Goal: Task Accomplishment & Management: Complete application form

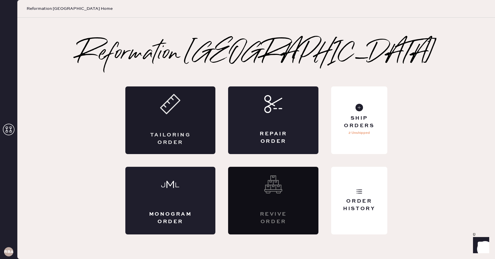
click at [187, 118] on div "Tailoring Order" at bounding box center [170, 121] width 90 height 68
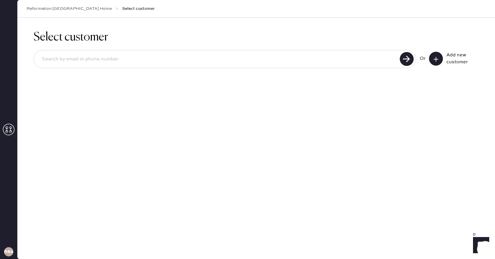
click at [431, 59] on button at bounding box center [436, 59] width 14 height 14
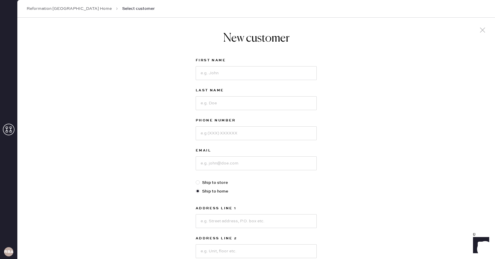
click at [481, 29] on icon at bounding box center [482, 30] width 9 height 9
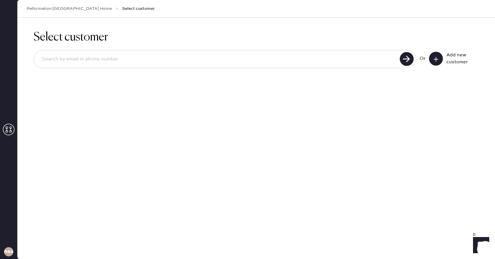
click at [261, 53] on input at bounding box center [217, 59] width 361 height 13
type input "[EMAIL_ADDRESS][DOMAIN_NAME]"
click at [402, 58] on use at bounding box center [407, 59] width 14 height 14
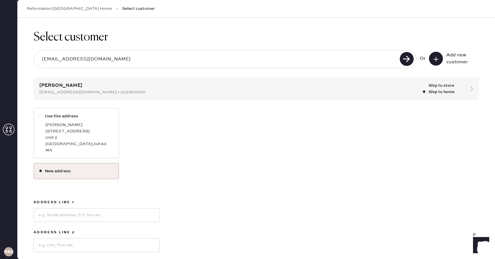
click at [34, 119] on label "Use this address [PERSON_NAME] [STREET_ADDRESS][PERSON_NAME]" at bounding box center [76, 133] width 85 height 50
click at [38, 113] on input "Use this address" at bounding box center [38, 113] width 0 height 0
radio input "true"
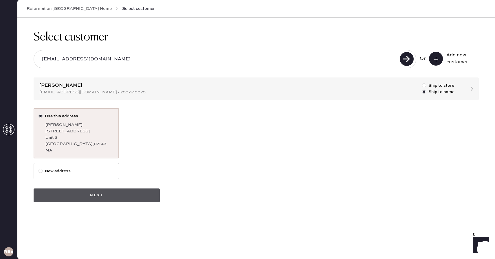
click at [111, 193] on button "Next" at bounding box center [97, 196] width 126 height 14
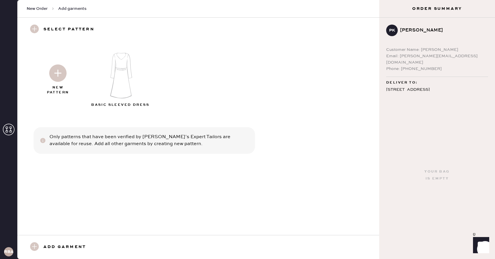
click at [61, 74] on img at bounding box center [57, 73] width 17 height 17
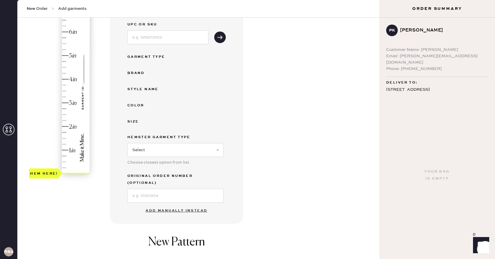
scroll to position [80, 0]
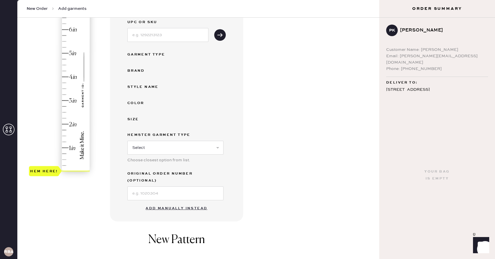
click at [173, 203] on button "Add manually instead" at bounding box center [176, 209] width 69 height 12
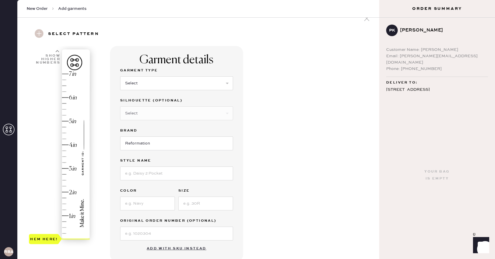
scroll to position [8, 0]
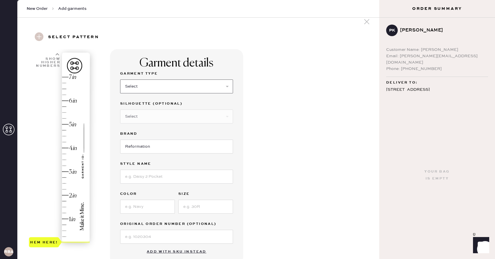
click at [168, 84] on select "Select Basic Skirt Jeans Leggings Pants Shorts Basic Sleeved Dress Basic Sleeve…" at bounding box center [176, 87] width 113 height 14
select select "2"
click at [120, 80] on select "Select Basic Skirt Jeans Leggings Pants Shorts Basic Sleeved Dress Basic Sleeve…" at bounding box center [176, 87] width 113 height 14
click at [163, 119] on select "Select Shorts Cropped Flare Boot Cut Straight Skinny Other" at bounding box center [176, 117] width 113 height 14
click at [153, 150] on input "Reformation" at bounding box center [176, 147] width 113 height 14
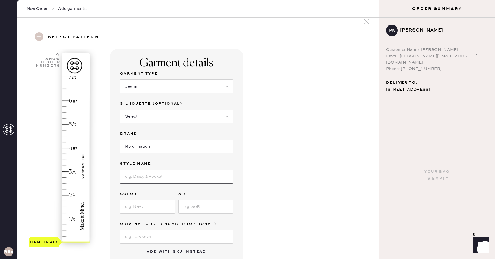
click at [153, 174] on input at bounding box center [176, 177] width 113 height 14
type input "[PERSON_NAME] High Rise Slouchy Wide Leg Jeans"
click at [179, 122] on select "Select Shorts Cropped Flare Boot Cut Straight Skinny Other" at bounding box center [176, 117] width 113 height 14
click at [149, 209] on input at bounding box center [147, 207] width 55 height 14
type input "D"
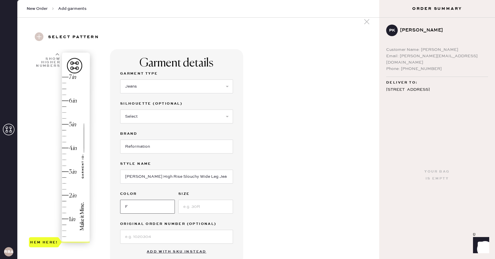
type input "fior di latte"
click at [193, 209] on input at bounding box center [205, 207] width 55 height 14
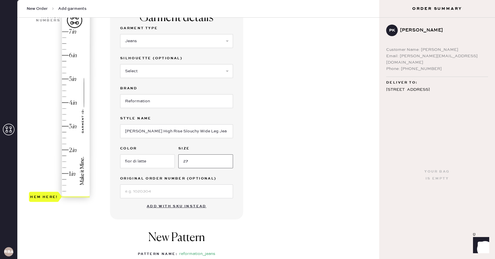
scroll to position [54, 0]
type input "27"
type input "3.5"
click at [65, 115] on div "Hem here!" at bounding box center [60, 114] width 62 height 171
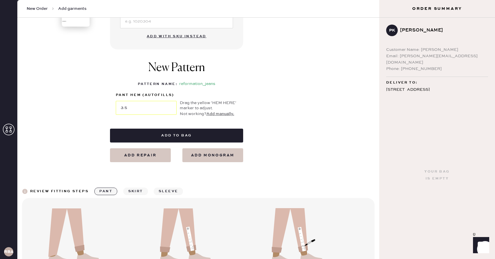
scroll to position [219, 0]
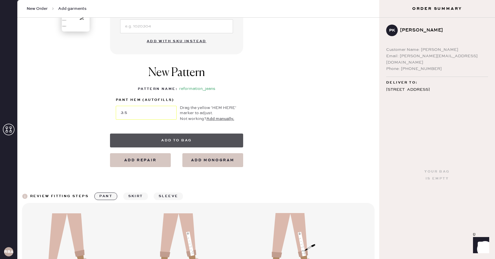
click at [175, 144] on button "Add to bag" at bounding box center [176, 141] width 133 height 14
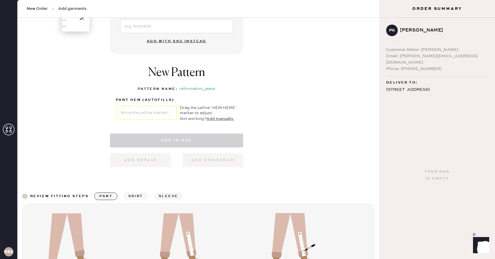
select select "2"
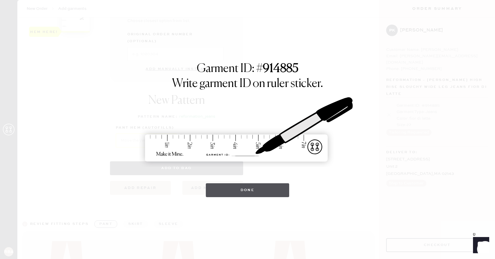
click at [225, 189] on button "Done" at bounding box center [248, 190] width 84 height 14
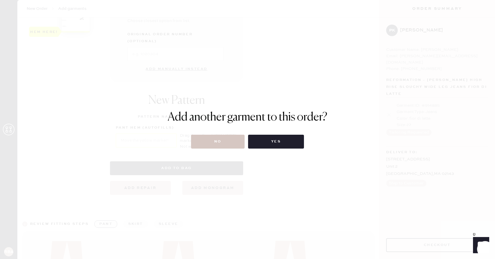
click at [231, 134] on div "Add another garment to this order? No Yes" at bounding box center [248, 130] width 160 height 38
click at [227, 142] on button "No" at bounding box center [218, 142] width 54 height 14
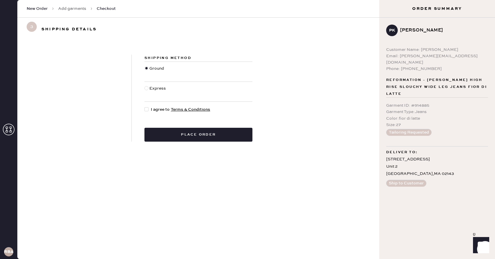
click at [146, 109] on div at bounding box center [146, 109] width 4 height 4
click at [145, 107] on input "I agree to Terms & Conditions" at bounding box center [144, 106] width 0 height 0
checkbox input "true"
click at [165, 127] on div "Shipping Method Ground Express I agree to Terms & Conditions Place order" at bounding box center [198, 98] width 133 height 87
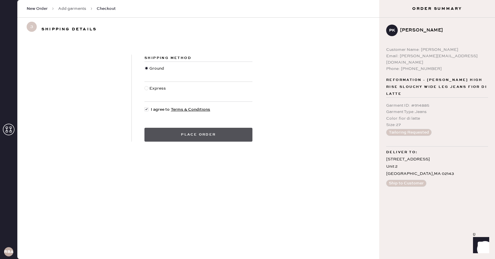
click at [170, 141] on button "Place order" at bounding box center [198, 135] width 108 height 14
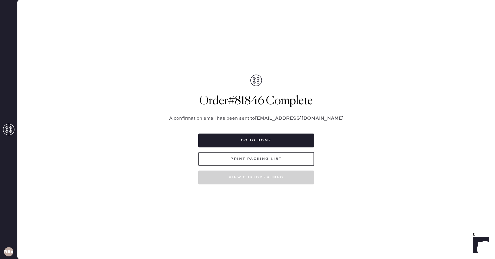
click at [283, 163] on button "Print Packing List" at bounding box center [256, 159] width 116 height 14
